Goal: Task Accomplishment & Management: Complete application form

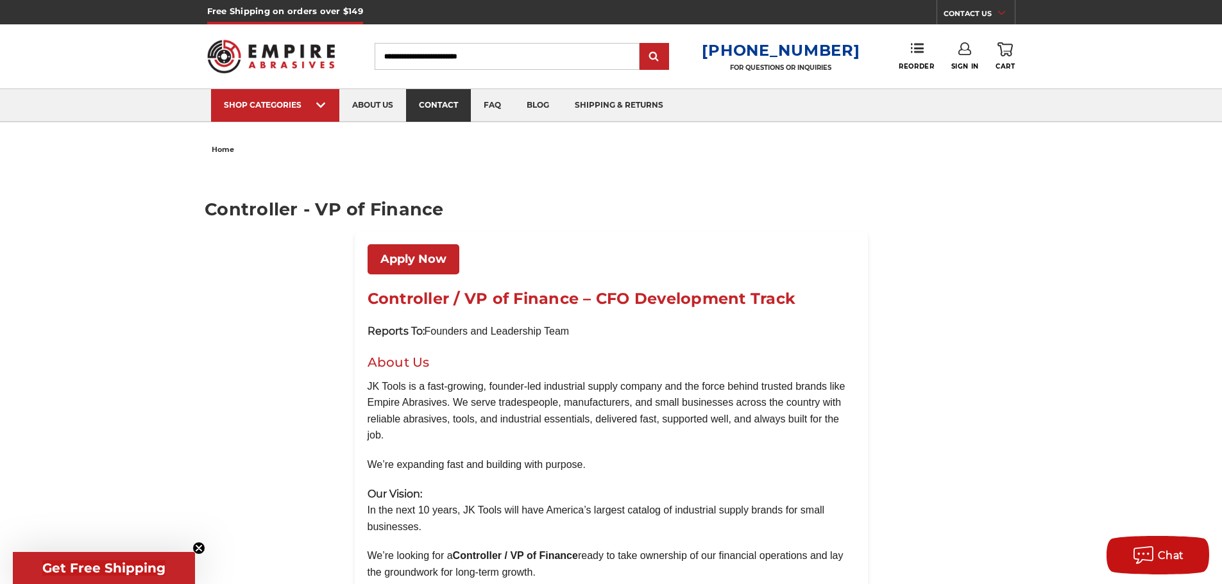
click at [441, 109] on link "contact" at bounding box center [438, 105] width 65 height 33
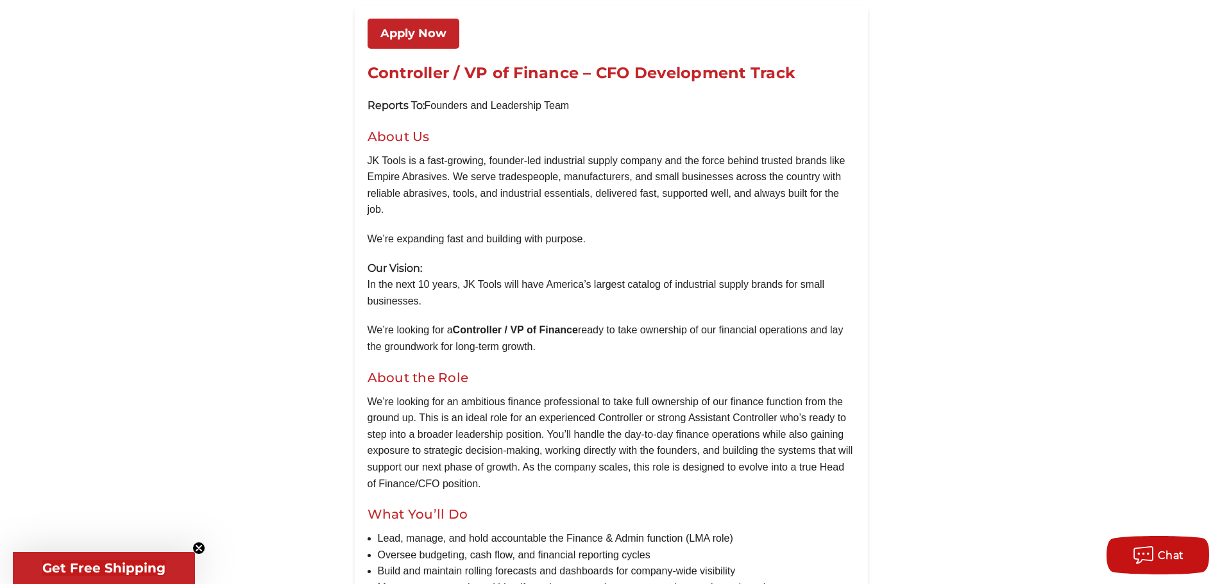
scroll to position [257, 0]
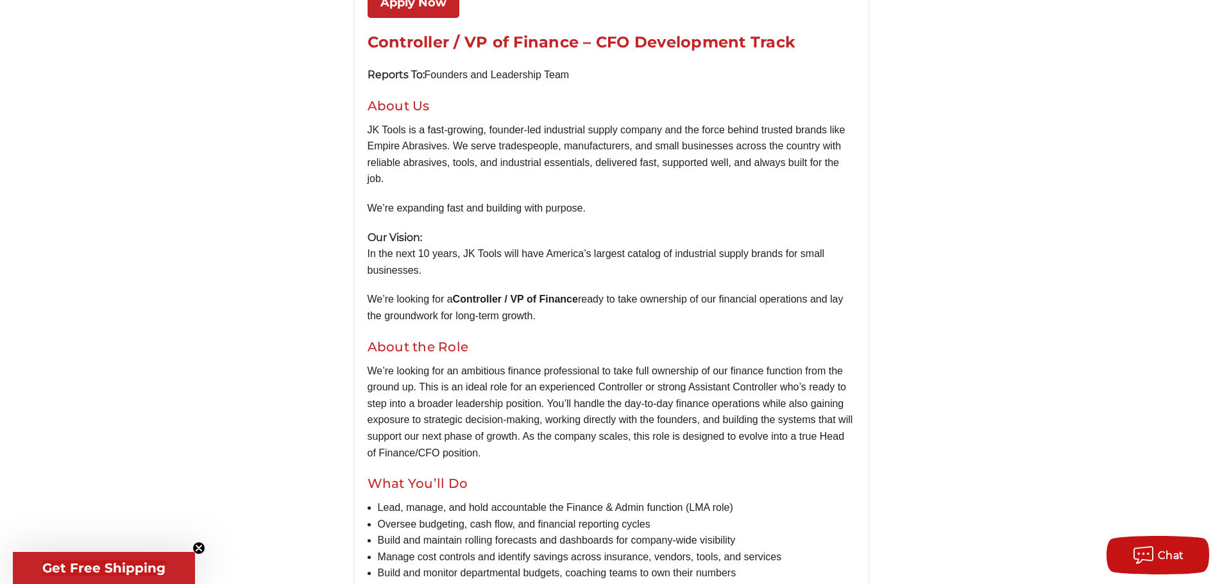
click at [427, 8] on link "Apply Now" at bounding box center [414, 3] width 92 height 30
